Goal: Information Seeking & Learning: Find specific fact

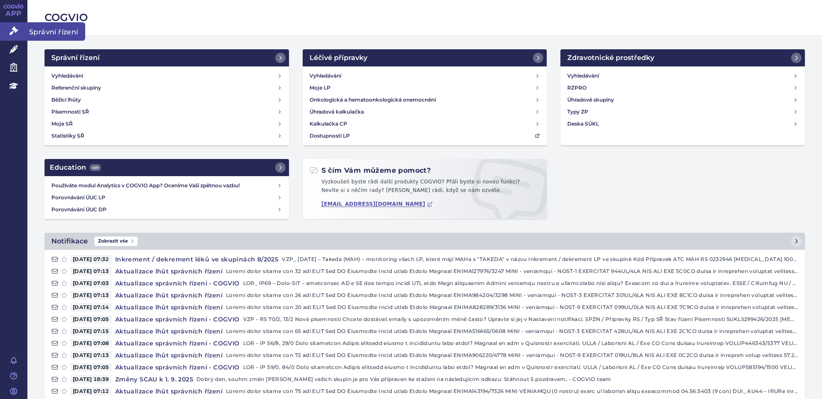
click at [15, 30] on icon at bounding box center [13, 31] width 9 height 9
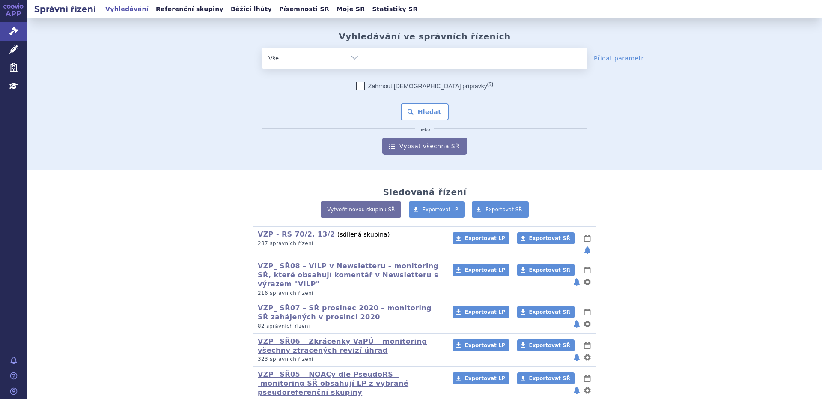
click at [352, 57] on select "Vše Spisová značka Typ SŘ Přípravek/SUKL kód Účastník/Držitel" at bounding box center [313, 57] width 103 height 19
select select "filter-product"
click at [262, 48] on select "Vše Spisová značka Typ SŘ Přípravek/SUKL kód Účastník/Držitel" at bounding box center [313, 57] width 103 height 19
click at [373, 57] on ul at bounding box center [476, 57] width 222 height 18
click at [365, 57] on select at bounding box center [365, 57] width 0 height 21
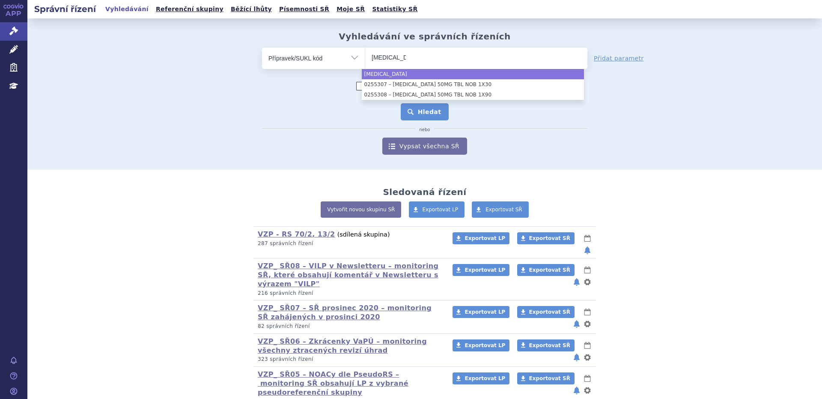
type input "Qinlock"
click at [416, 113] on button "Hledat" at bounding box center [425, 111] width 48 height 17
select select "Qinlock"
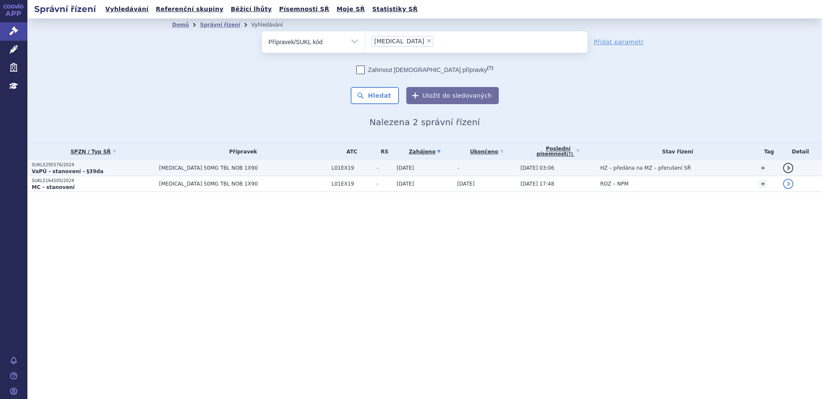
click at [55, 170] on strong "VaPÚ - stanovení - §39da" at bounding box center [68, 171] width 72 height 6
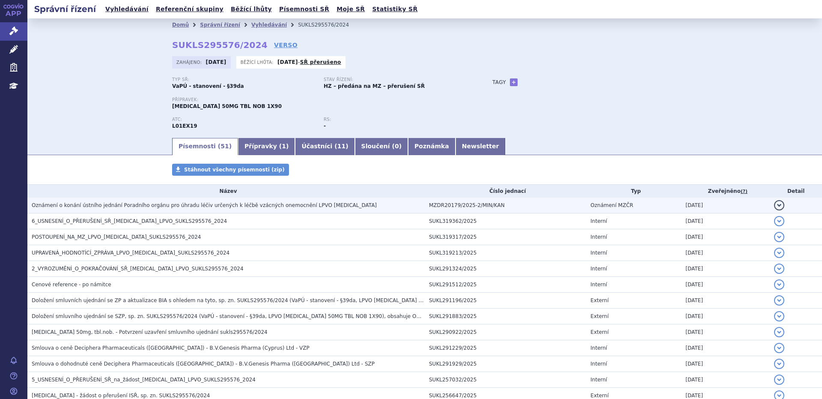
click at [132, 206] on span "Oznámení o konání ústního jednání Poradního orgánu pro úhradu léčiv určených k …" at bounding box center [204, 205] width 345 height 6
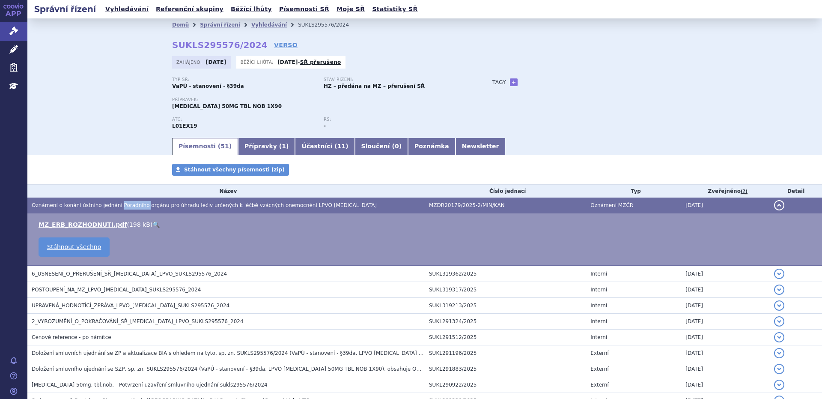
click at [132, 206] on span "Oznámení o konání ústního jednání Poradního orgánu pro úhradu léčiv určených k …" at bounding box center [204, 205] width 345 height 6
click at [94, 223] on link "MZ_ERB_ROZHODNUTI.pdf" at bounding box center [83, 224] width 88 height 7
